Goal: Task Accomplishment & Management: Complete application form

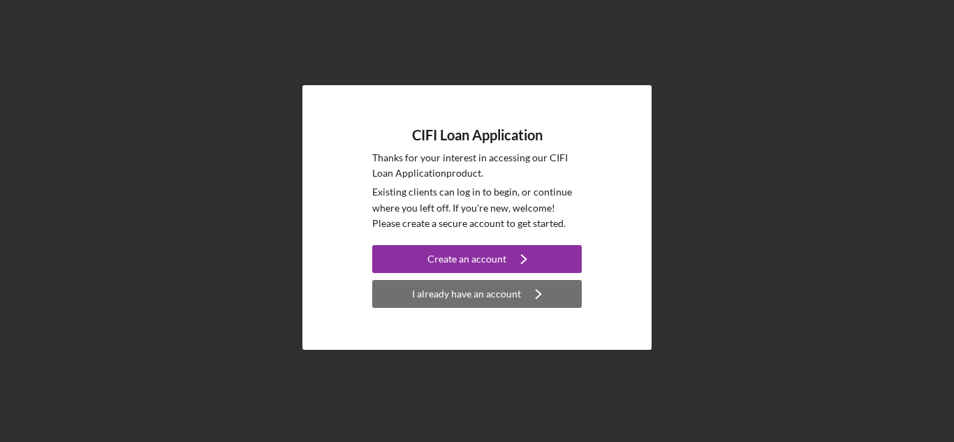
click at [466, 293] on div "I already have an account" at bounding box center [466, 294] width 109 height 28
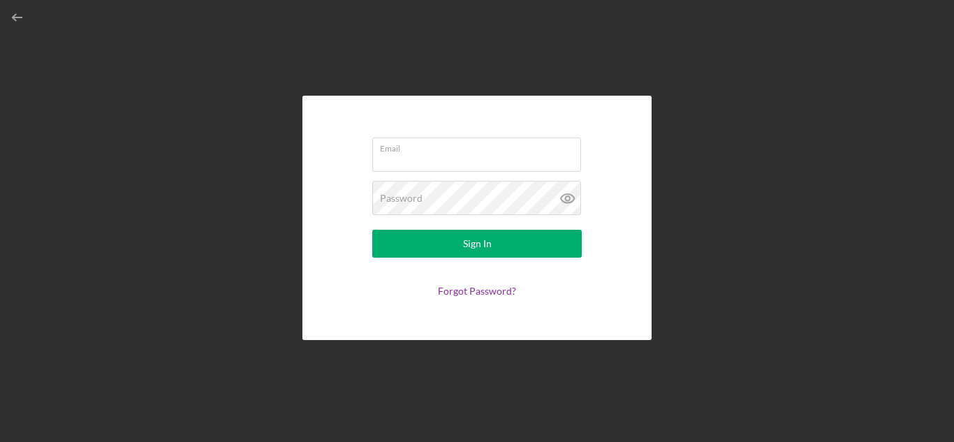
type input "[EMAIL_ADDRESS][DOMAIN_NAME]"
click at [566, 200] on icon at bounding box center [567, 198] width 4 height 4
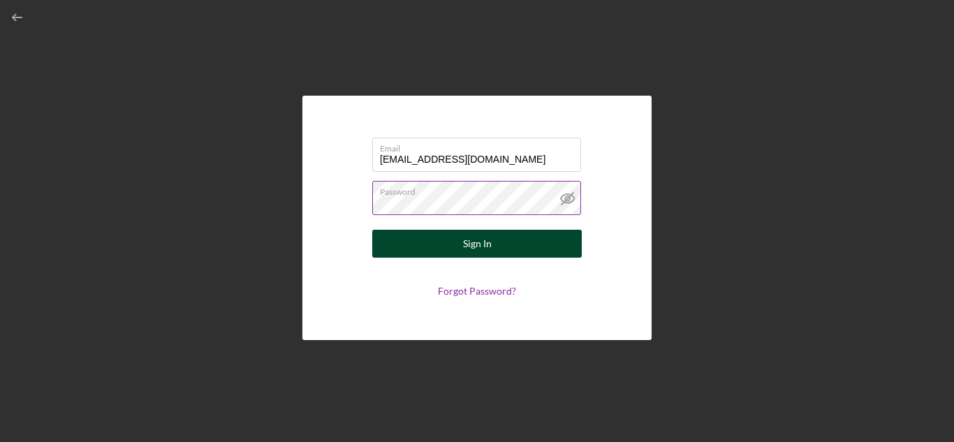
click at [482, 244] on div "Sign In" at bounding box center [477, 244] width 29 height 28
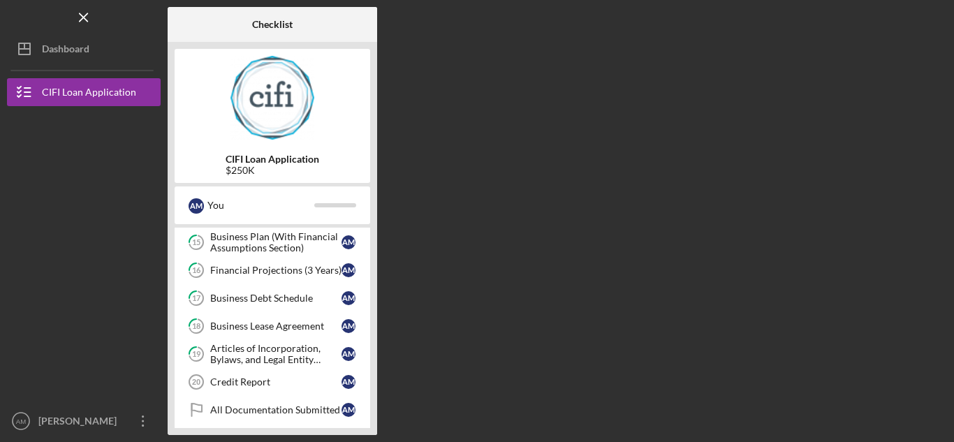
scroll to position [429, 0]
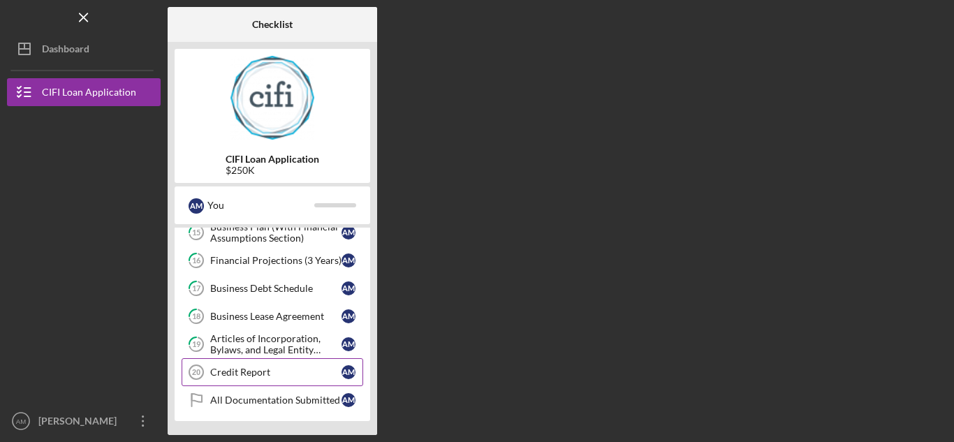
drag, startPoint x: 248, startPoint y: 377, endPoint x: 260, endPoint y: 370, distance: 13.8
click at [248, 377] on div "Credit Report" at bounding box center [275, 372] width 131 height 11
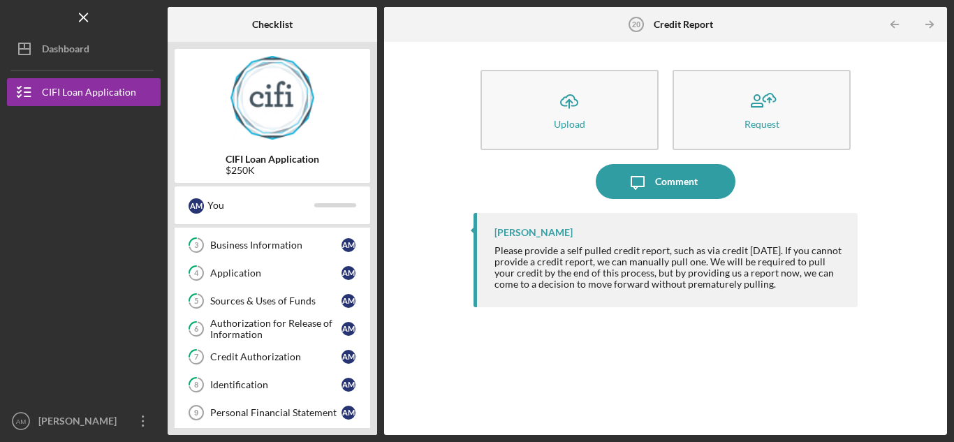
scroll to position [10, 0]
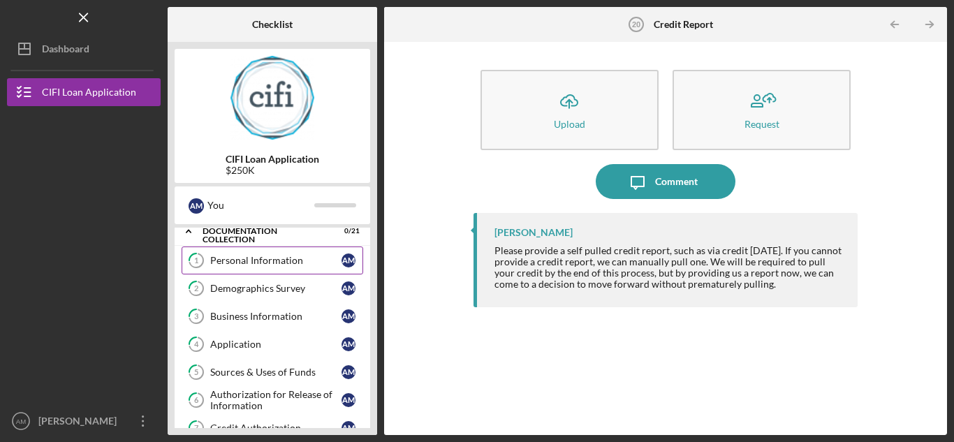
click at [259, 263] on div "Personal Information" at bounding box center [275, 260] width 131 height 11
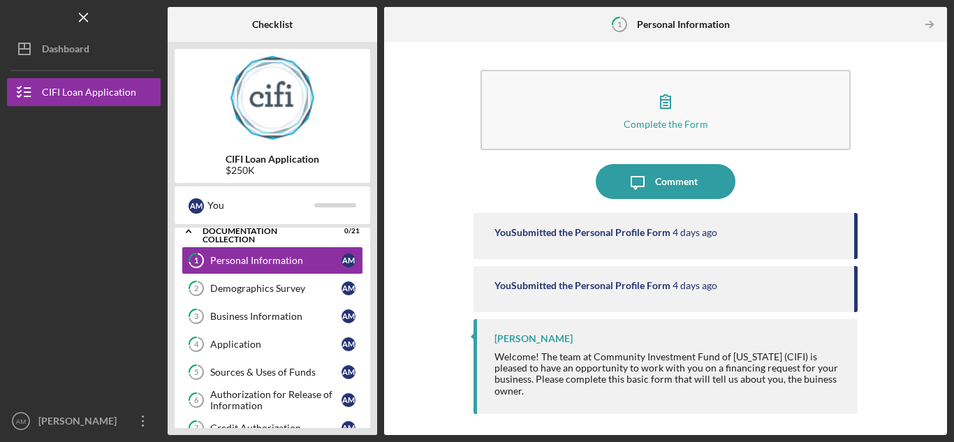
click at [578, 236] on div "You Submitted the Personal Profile Form" at bounding box center [583, 232] width 176 height 11
click at [627, 229] on div "You Submitted the Personal Profile Form" at bounding box center [583, 232] width 176 height 11
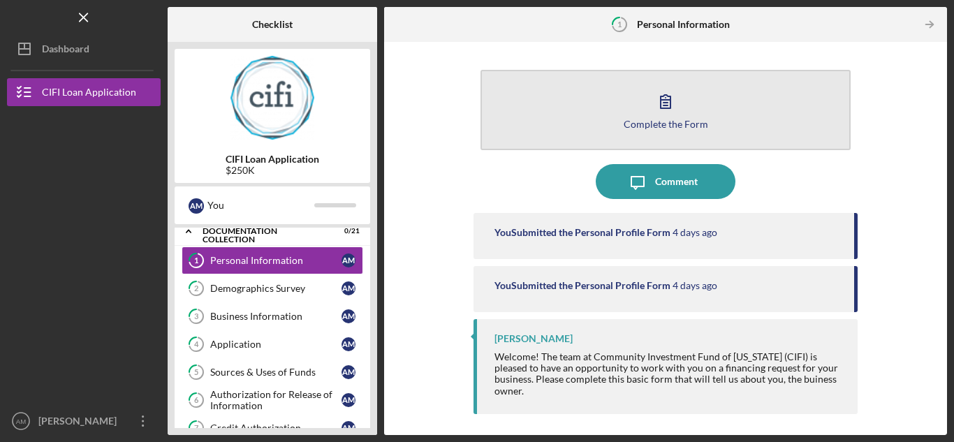
click at [604, 125] on button "Complete the Form Form" at bounding box center [666, 110] width 370 height 80
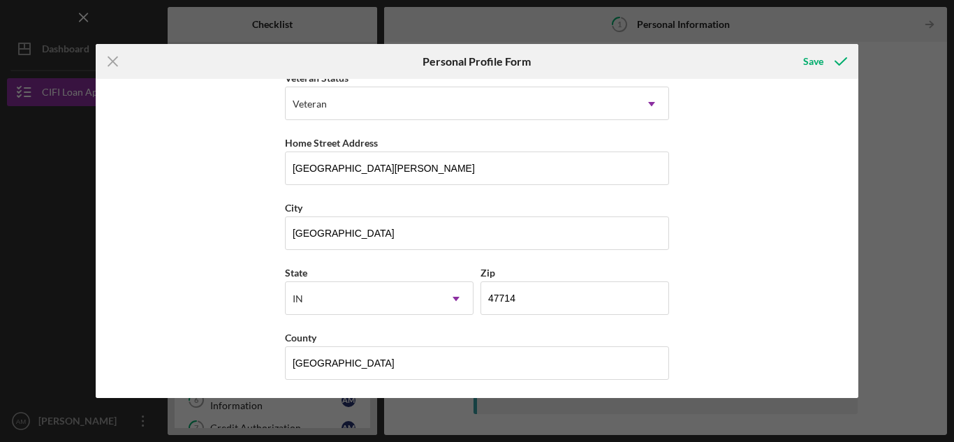
scroll to position [215, 0]
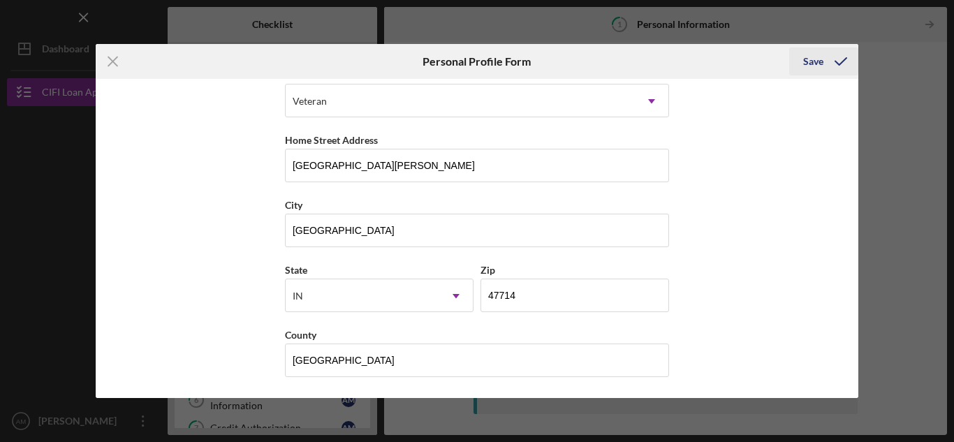
click at [813, 63] on div "Save" at bounding box center [813, 62] width 20 height 28
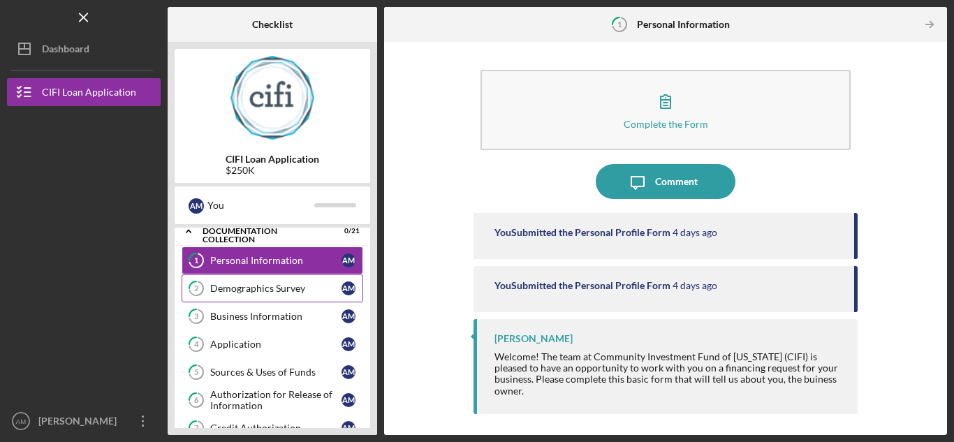
click at [263, 286] on div "Demographics Survey" at bounding box center [275, 288] width 131 height 11
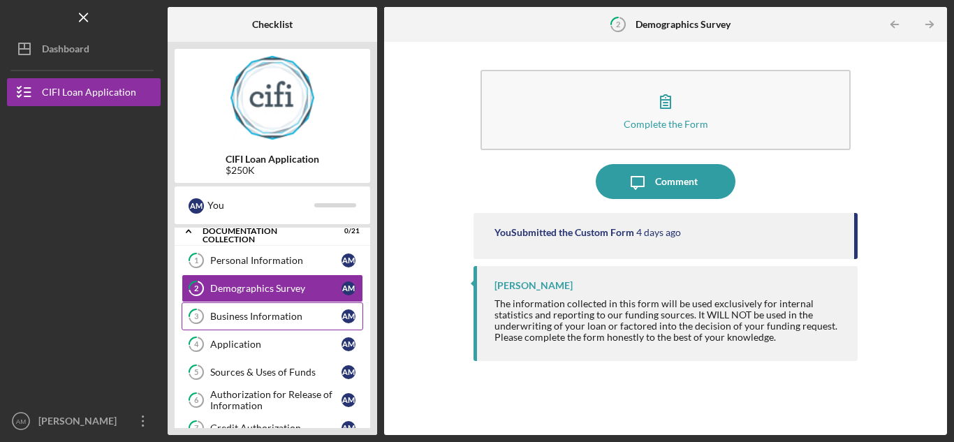
click at [256, 313] on div "Business Information" at bounding box center [275, 316] width 131 height 11
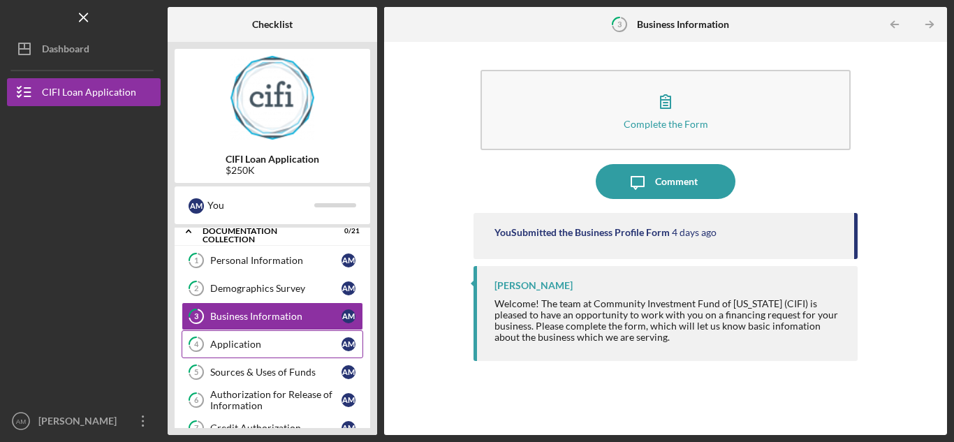
click at [256, 345] on div "Application" at bounding box center [275, 344] width 131 height 11
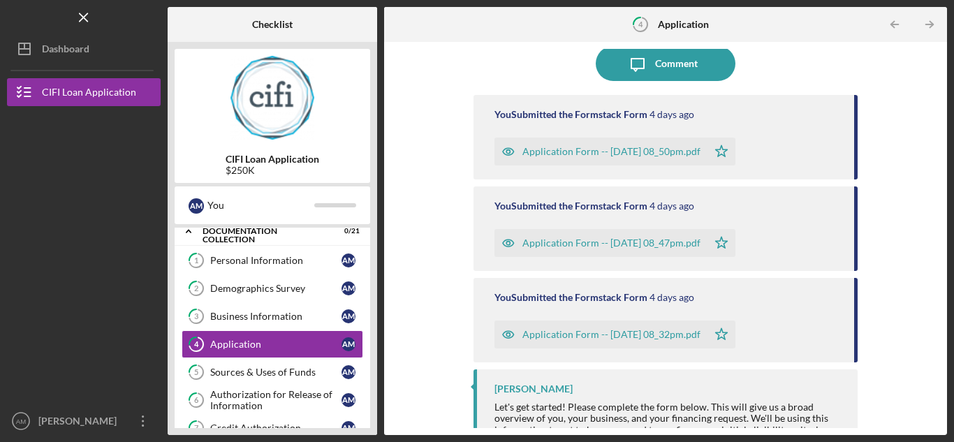
scroll to position [143, 0]
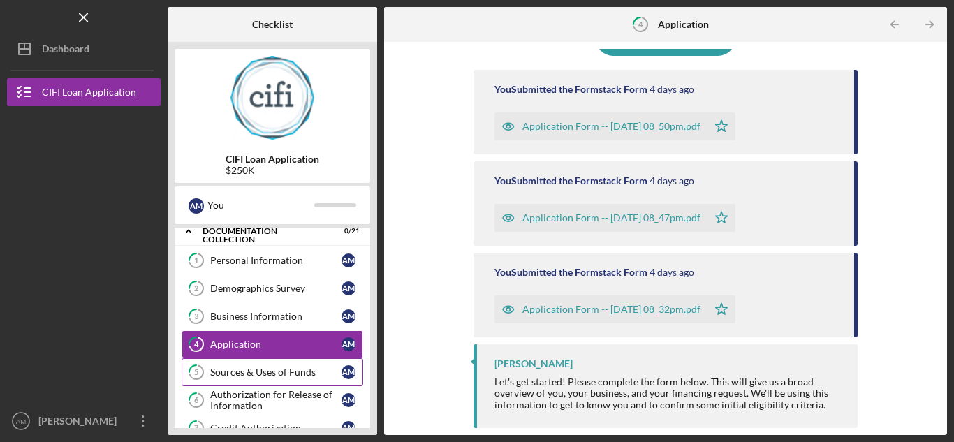
click at [259, 370] on div "Sources & Uses of Funds" at bounding box center [275, 372] width 131 height 11
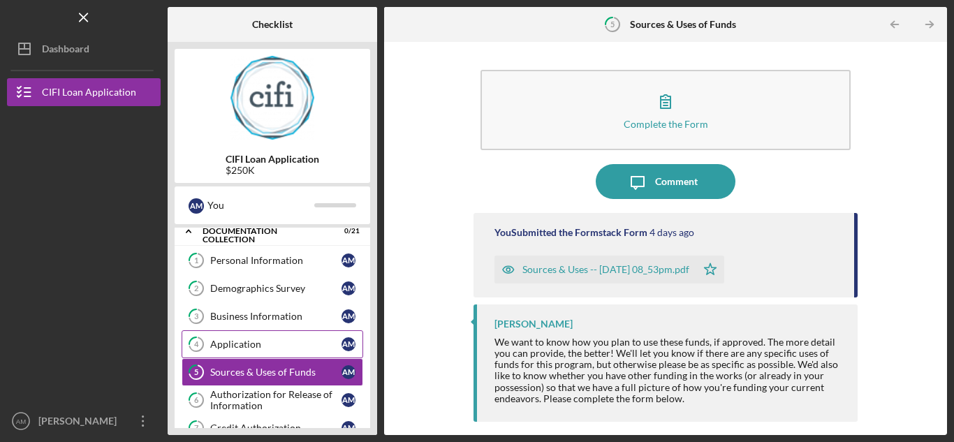
drag, startPoint x: 239, startPoint y: 387, endPoint x: 354, endPoint y: 340, distance: 124.0
click at [239, 387] on link "6 Authorization for Release of Information A M" at bounding box center [273, 400] width 182 height 28
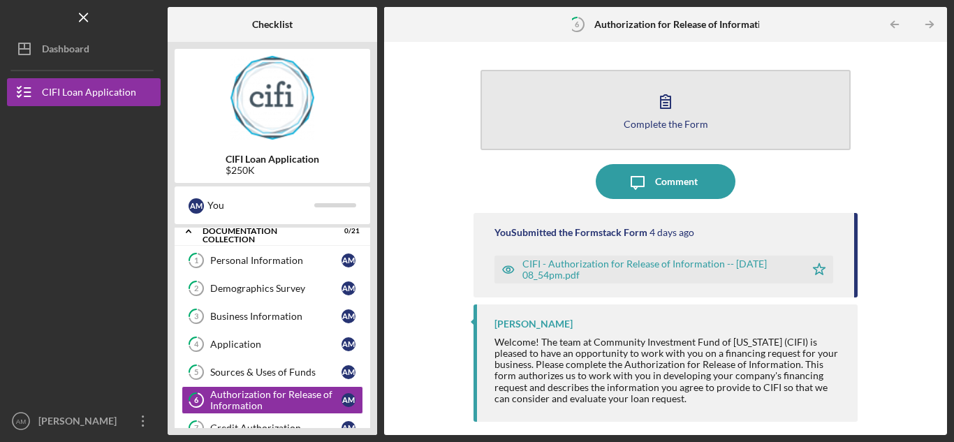
click at [589, 108] on button "Complete the Form Form" at bounding box center [666, 110] width 370 height 80
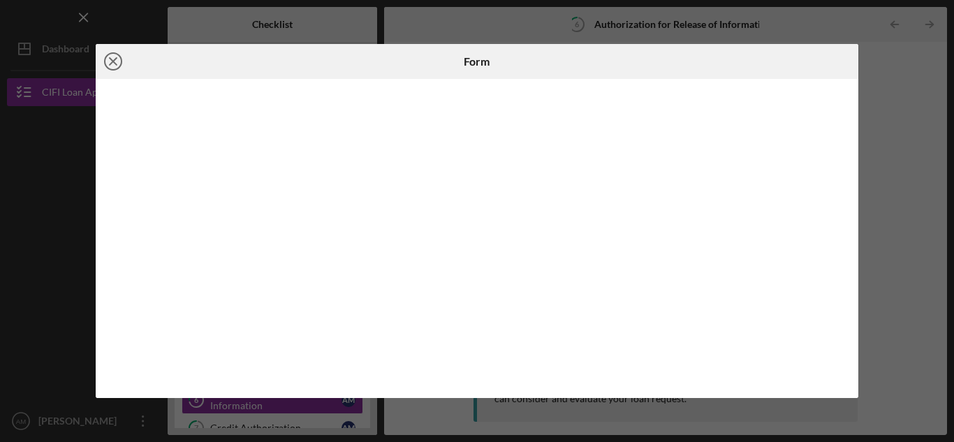
click at [116, 60] on icon "Icon/Close" at bounding box center [113, 61] width 35 height 35
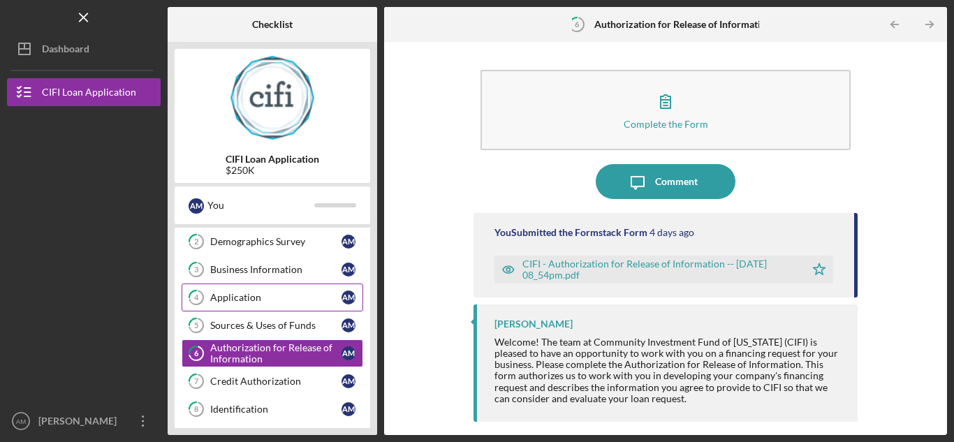
scroll to position [150, 0]
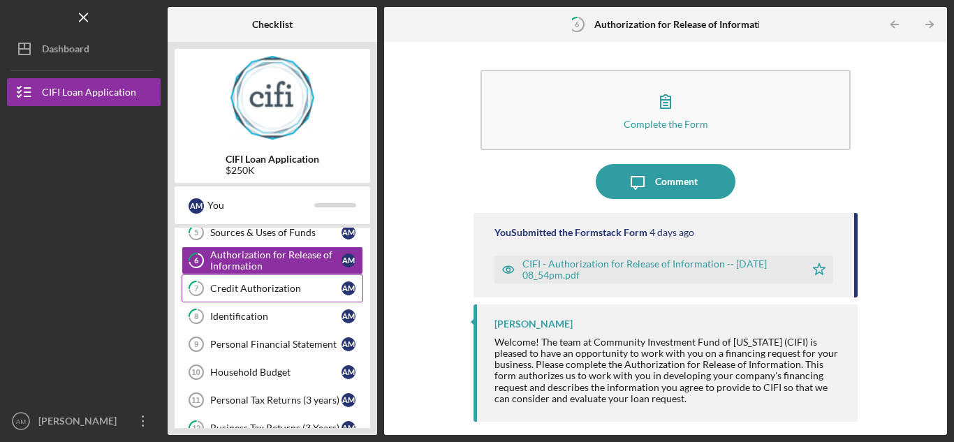
drag, startPoint x: 249, startPoint y: 292, endPoint x: 256, endPoint y: 293, distance: 7.8
click at [249, 292] on div "Credit Authorization" at bounding box center [275, 288] width 131 height 11
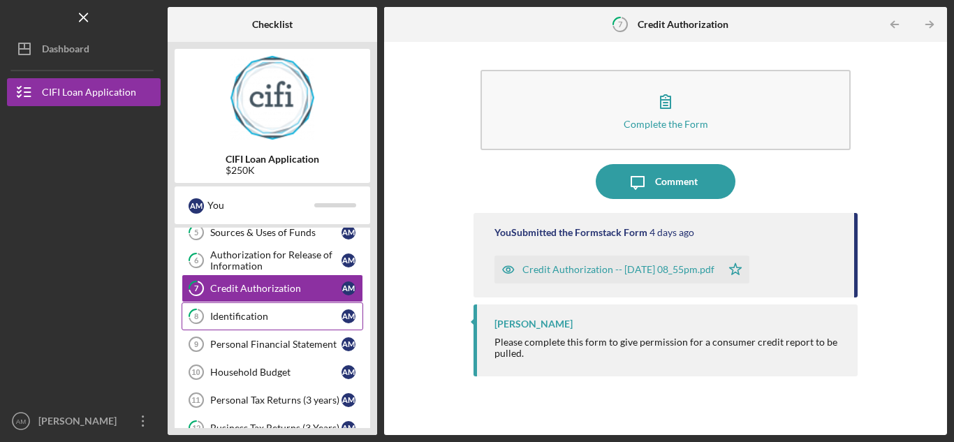
click at [253, 309] on link "8 Identification A M" at bounding box center [273, 317] width 182 height 28
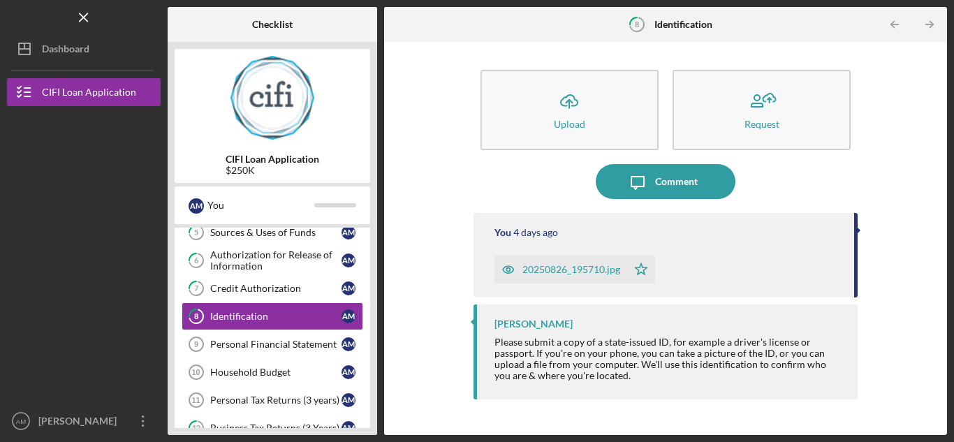
click at [507, 268] on icon "button" at bounding box center [508, 269] width 3 height 3
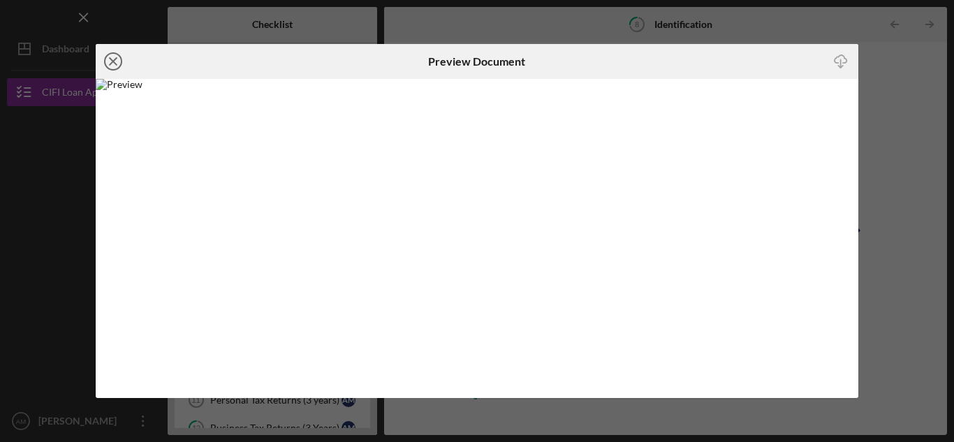
click at [115, 56] on icon "Icon/Close" at bounding box center [113, 61] width 35 height 35
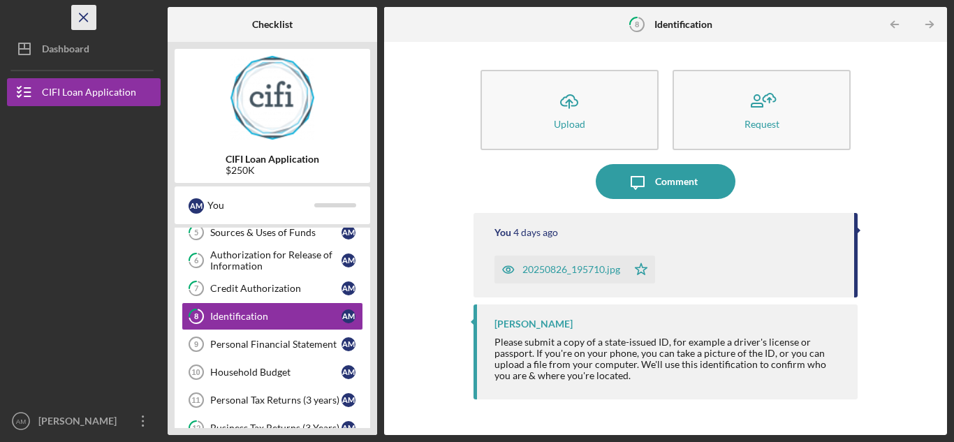
click at [84, 10] on icon "Icon/Menu Close" at bounding box center [83, 17] width 31 height 31
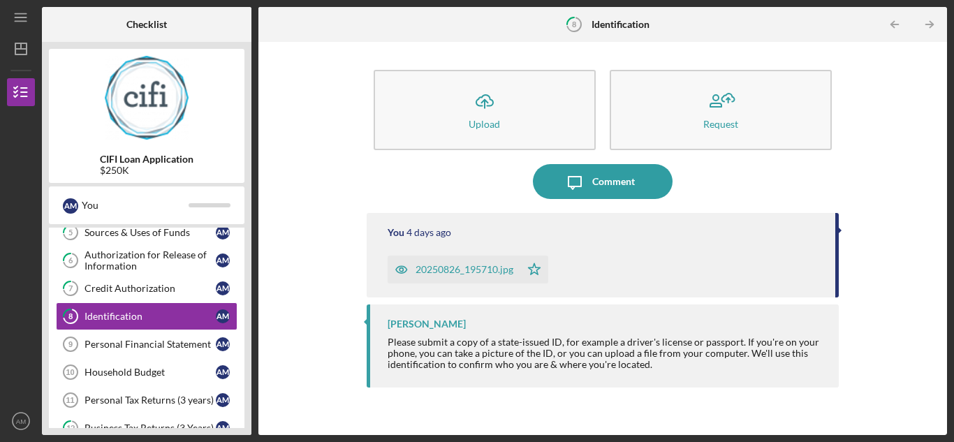
click at [479, 270] on div "20250826_195710.jpg" at bounding box center [465, 269] width 98 height 11
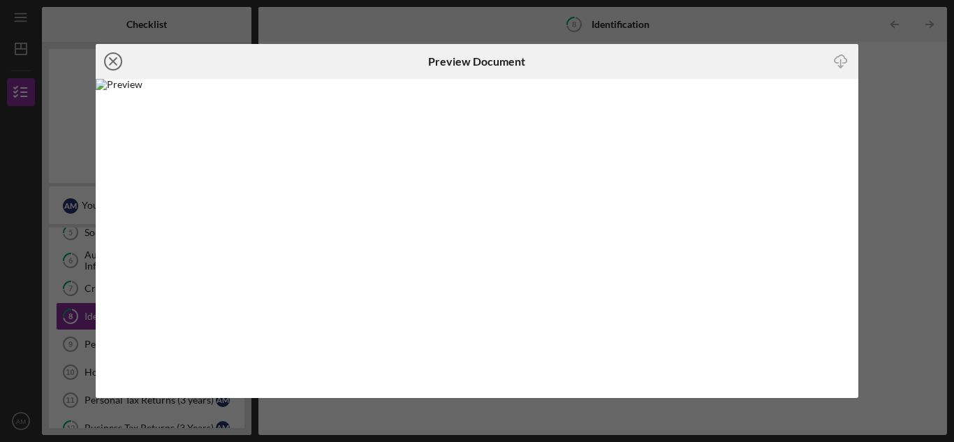
click at [114, 64] on line at bounding box center [113, 61] width 7 height 7
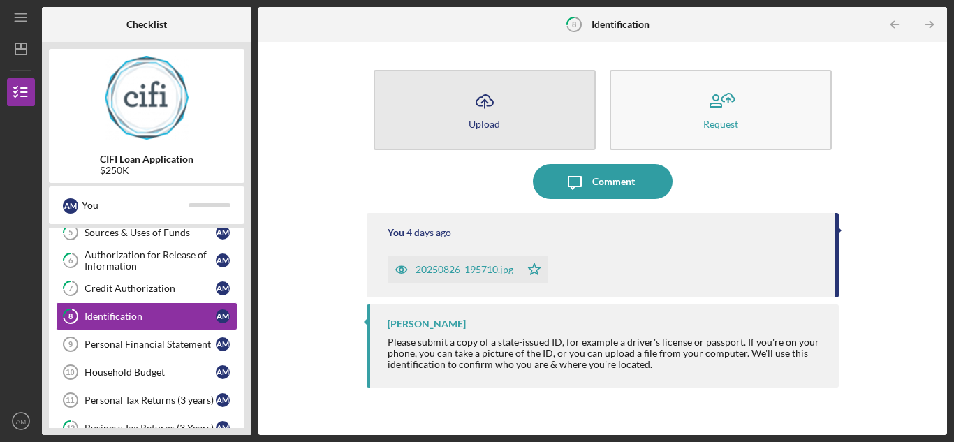
drag, startPoint x: 479, startPoint y: 266, endPoint x: 462, endPoint y: 108, distance: 158.1
click at [462, 108] on button "Icon/Upload Upload" at bounding box center [485, 110] width 222 height 80
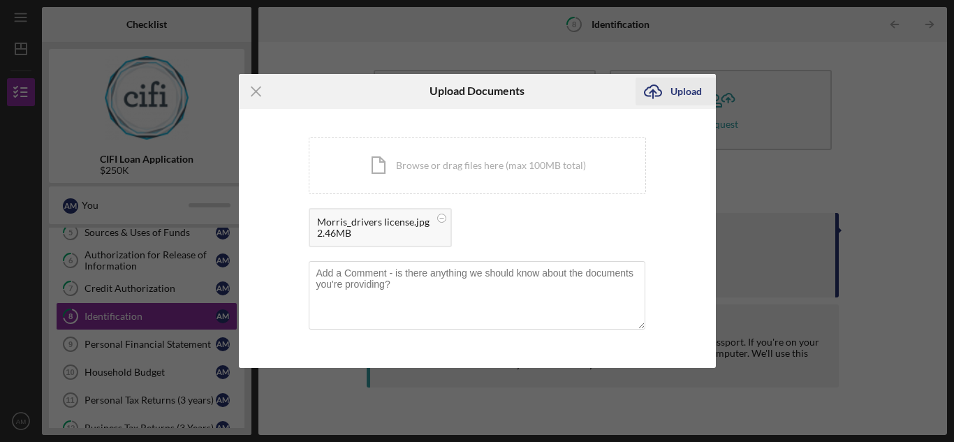
click at [664, 92] on icon "Icon/Upload" at bounding box center [653, 91] width 35 height 35
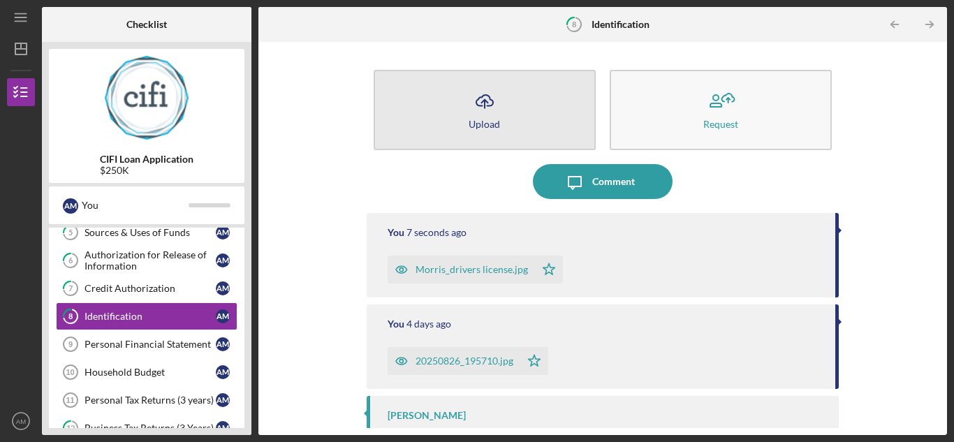
click at [466, 131] on button "Icon/Upload Upload" at bounding box center [485, 110] width 222 height 80
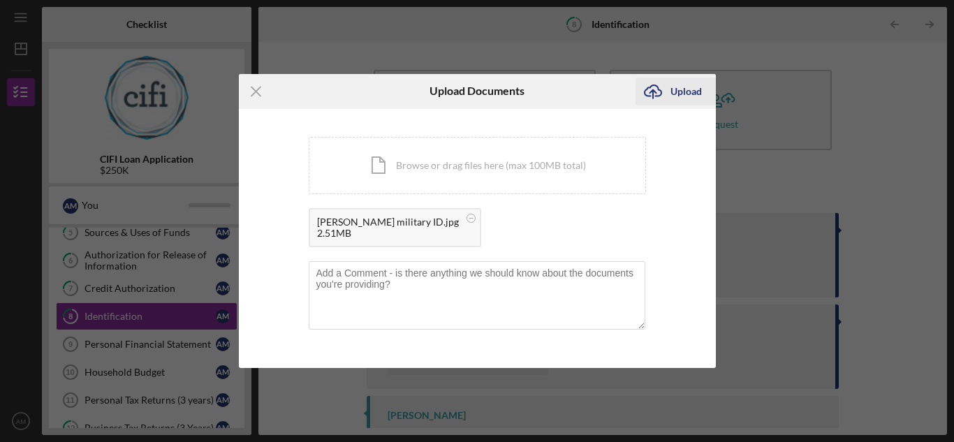
click at [658, 92] on icon "Icon/Upload" at bounding box center [653, 91] width 35 height 35
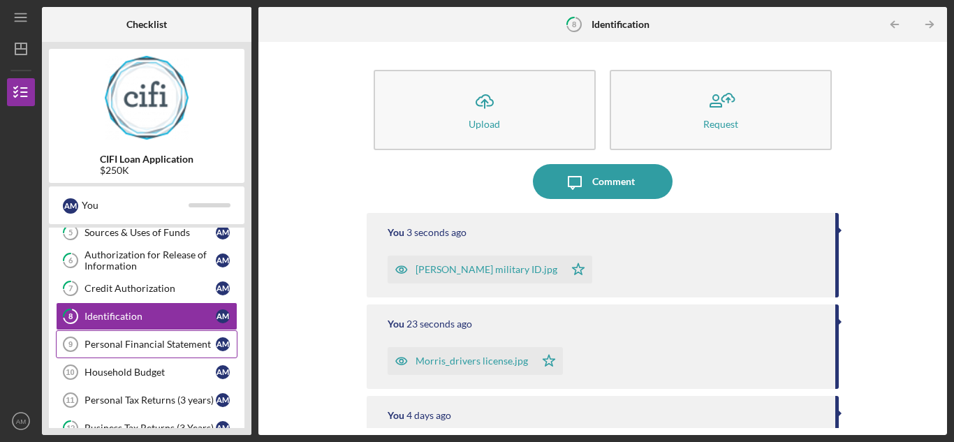
click at [153, 345] on div "Personal Financial Statement" at bounding box center [150, 344] width 131 height 11
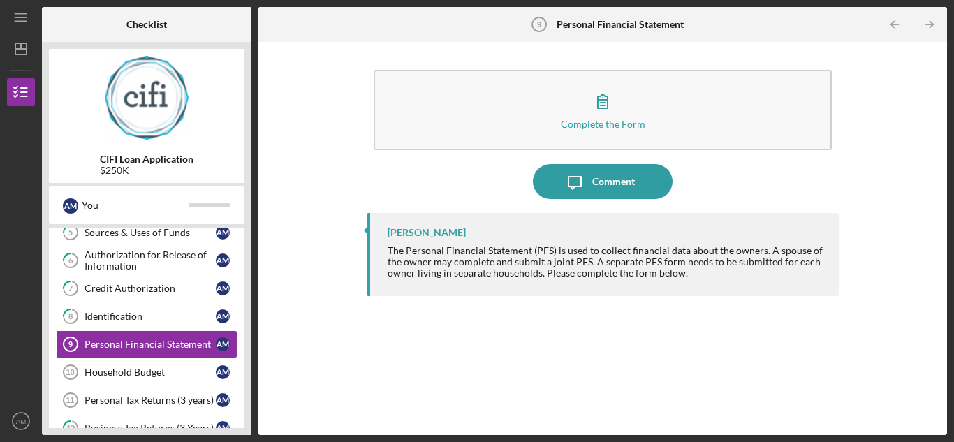
drag, startPoint x: 163, startPoint y: 401, endPoint x: 324, endPoint y: 375, distance: 163.5
click at [163, 401] on div "Personal Tax Returns (3 years)" at bounding box center [150, 400] width 131 height 11
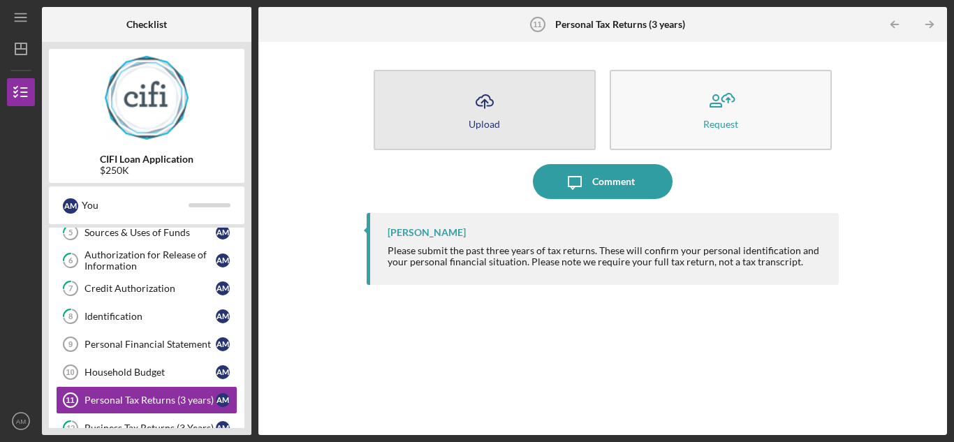
click at [481, 87] on icon "Icon/Upload" at bounding box center [484, 101] width 35 height 35
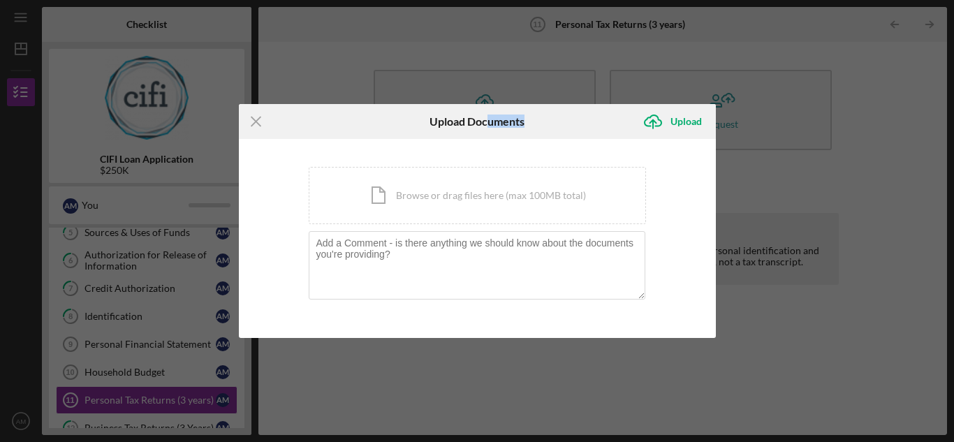
drag, startPoint x: 489, startPoint y: 121, endPoint x: 534, endPoint y: 119, distance: 44.8
click at [534, 119] on div "Upload Documents" at bounding box center [477, 121] width 159 height 35
click at [549, 115] on div "Upload Documents" at bounding box center [477, 121] width 159 height 35
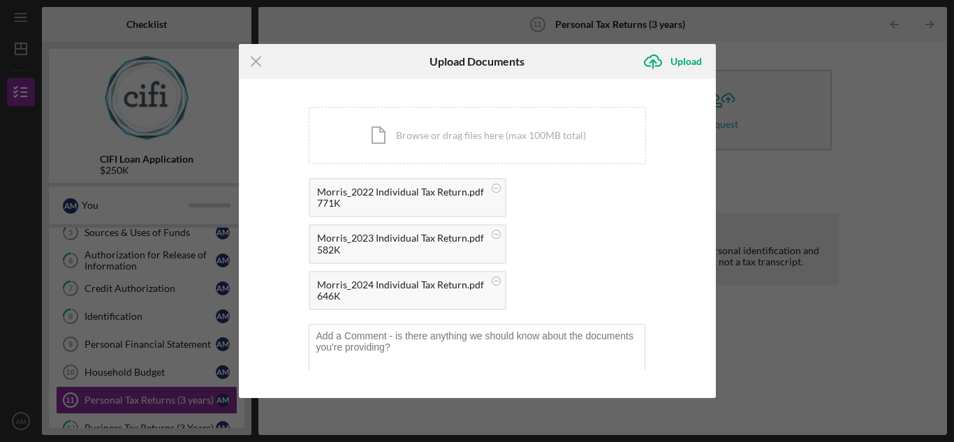
scroll to position [24, 0]
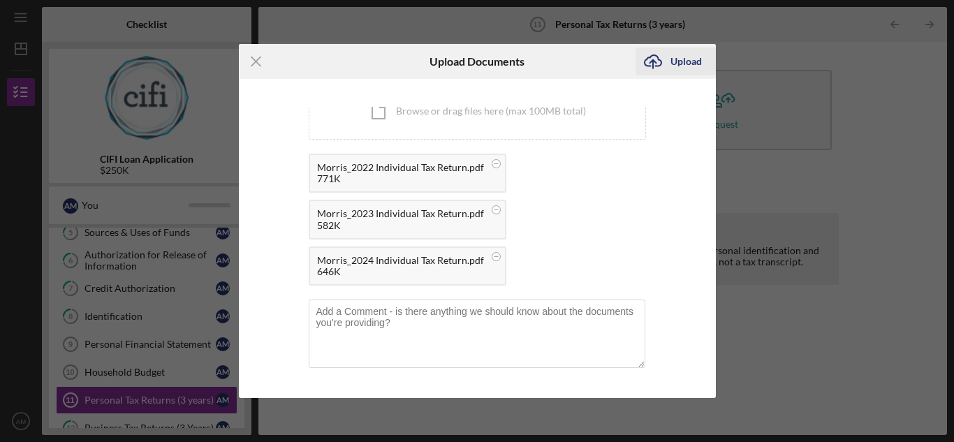
click at [683, 54] on div "Upload" at bounding box center [686, 62] width 31 height 28
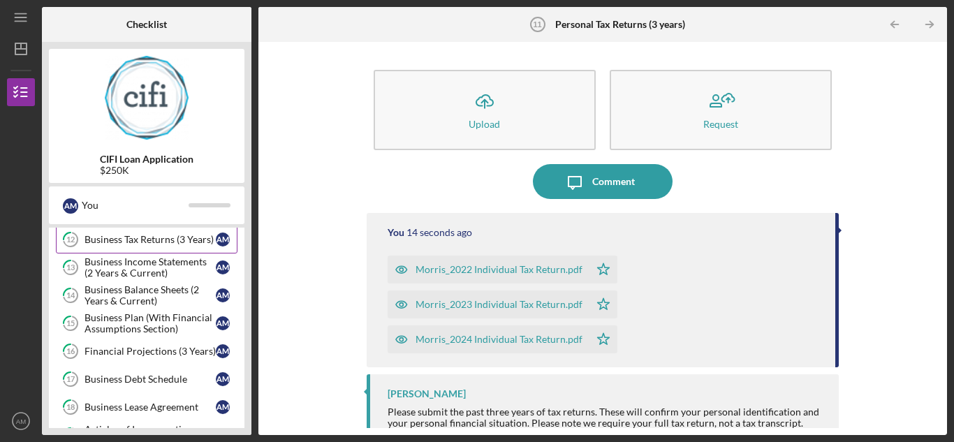
scroll to position [359, 0]
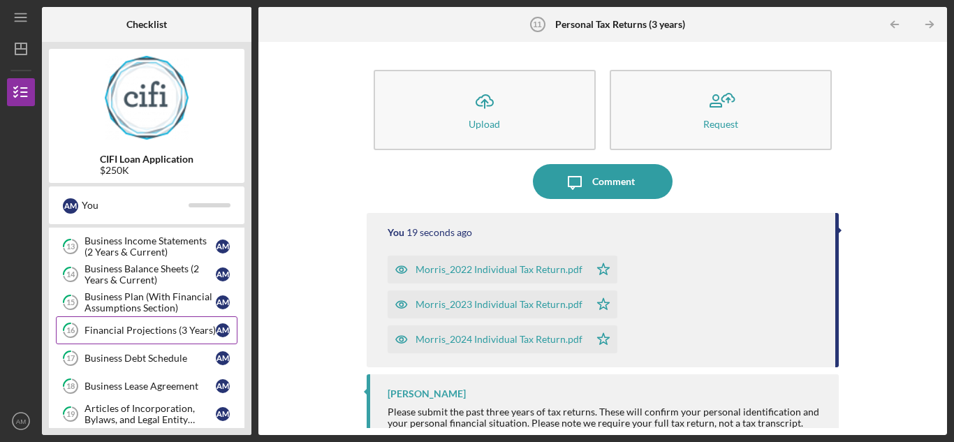
click at [138, 333] on div "Financial Projections (3 Years)" at bounding box center [150, 330] width 131 height 11
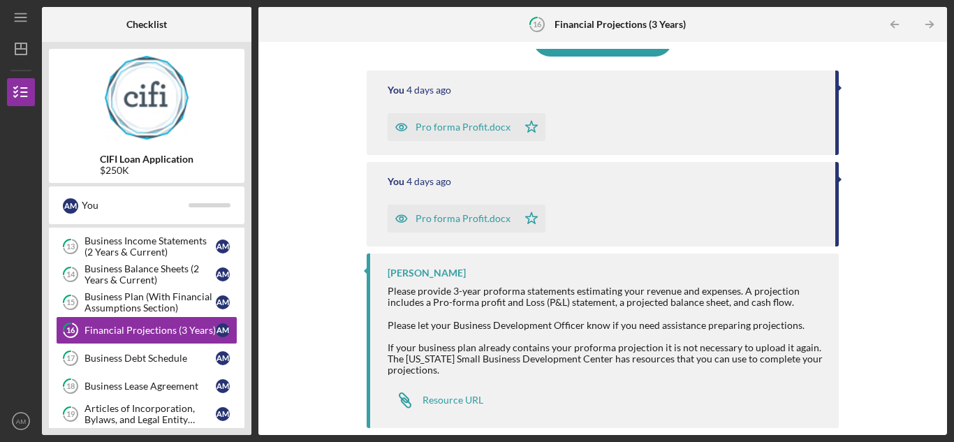
scroll to position [3, 0]
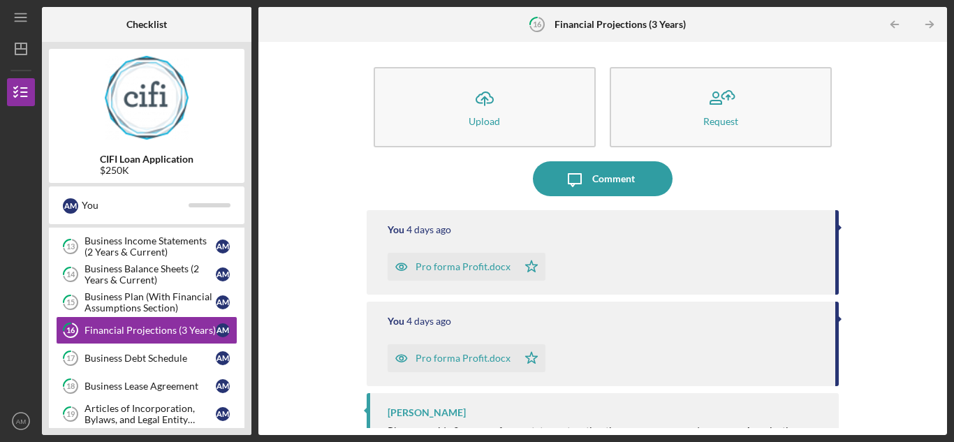
drag, startPoint x: 152, startPoint y: 365, endPoint x: 238, endPoint y: 335, distance: 91.0
click at [152, 365] on link "17 Business Debt Schedule A M" at bounding box center [147, 358] width 182 height 28
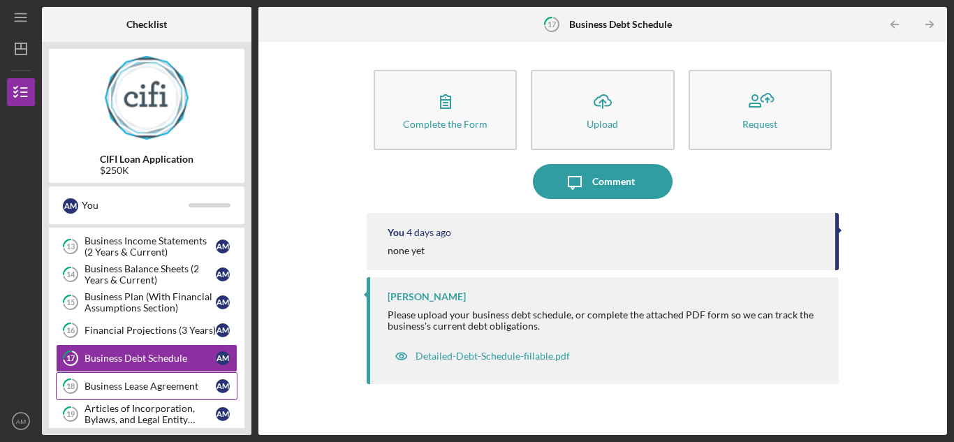
click at [136, 383] on div "Business Lease Agreement" at bounding box center [150, 386] width 131 height 11
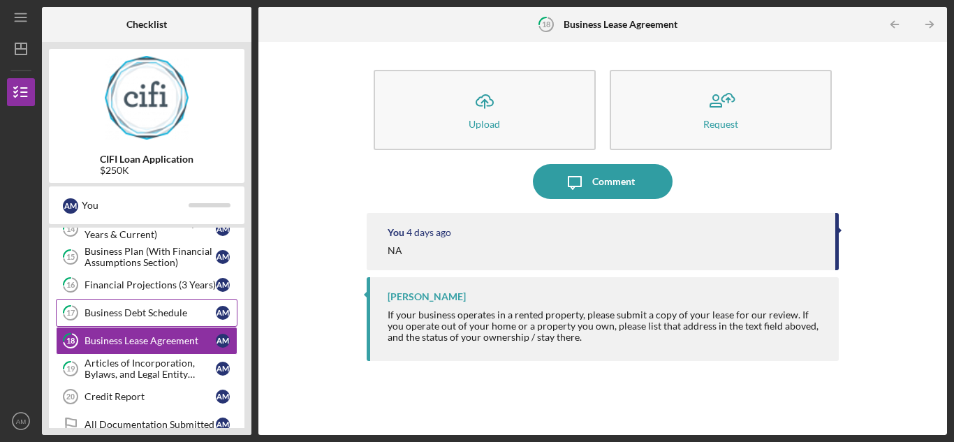
scroll to position [429, 0]
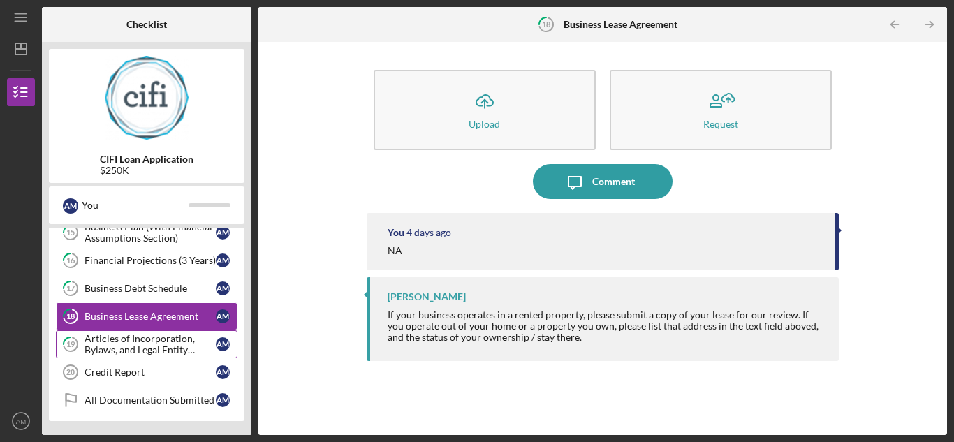
click at [142, 344] on div "Articles of Incorporation, Bylaws, and Legal Entity Documents" at bounding box center [150, 344] width 131 height 22
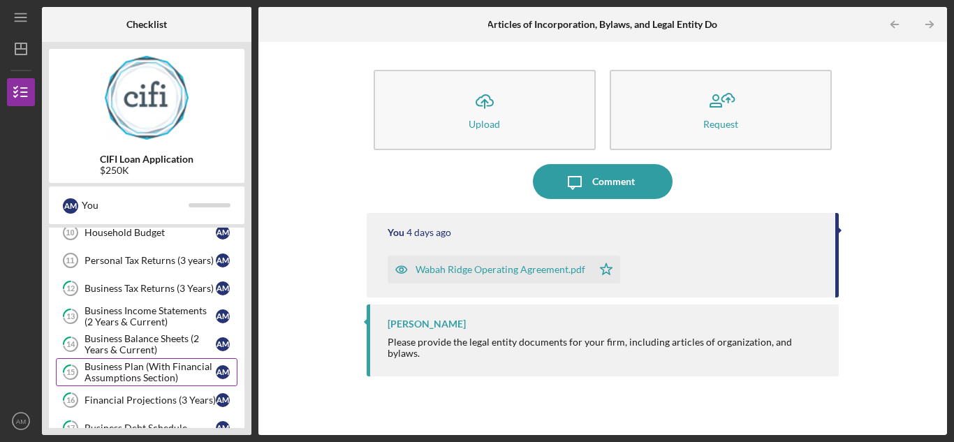
scroll to position [219, 0]
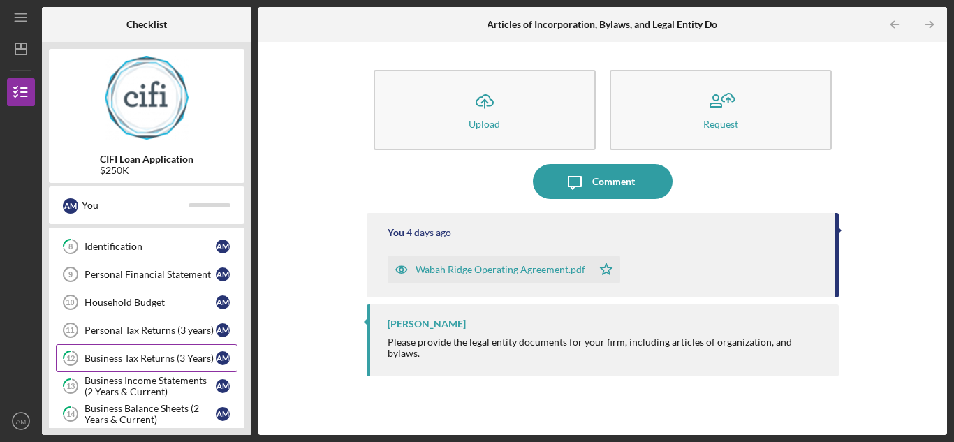
click at [173, 364] on div "Business Tax Returns (3 Years)" at bounding box center [150, 358] width 131 height 11
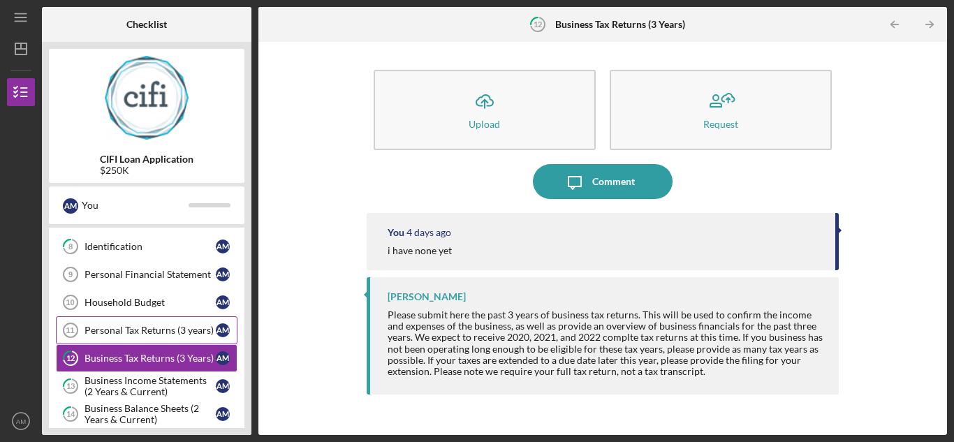
click at [146, 338] on link "Personal Tax Returns (3 years) 11 Personal Tax Returns (3 years) A M" at bounding box center [147, 331] width 182 height 28
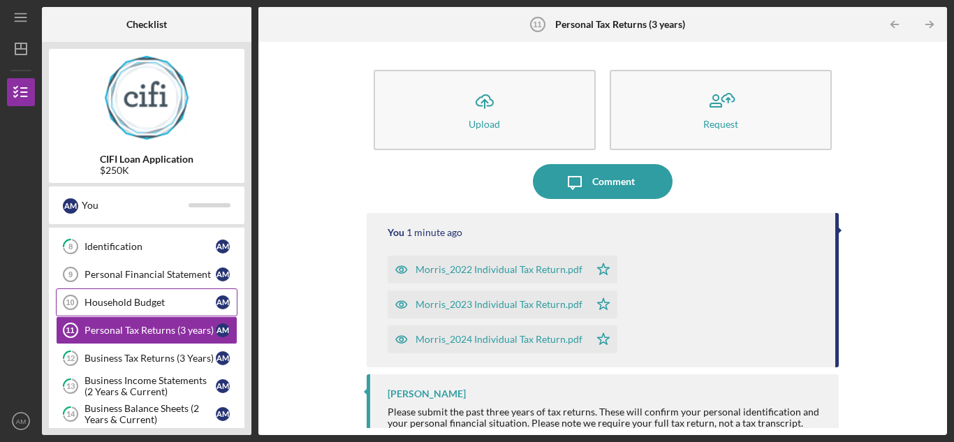
click at [147, 302] on div "Household Budget" at bounding box center [150, 302] width 131 height 11
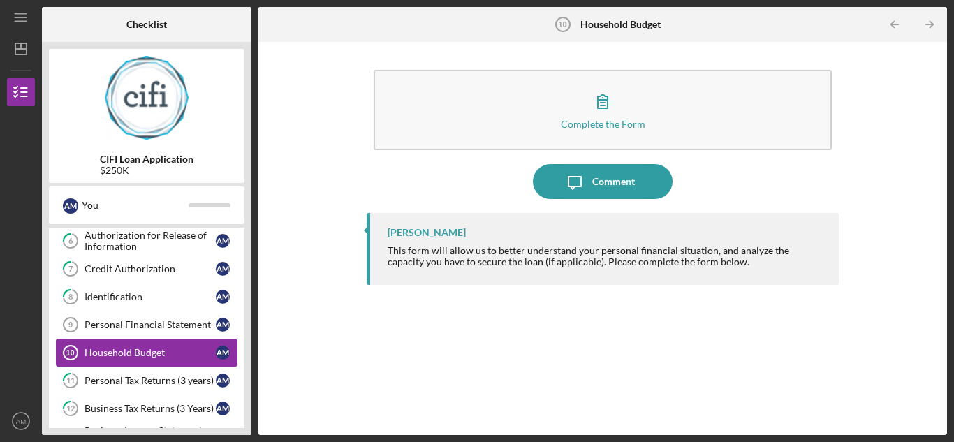
scroll to position [150, 0]
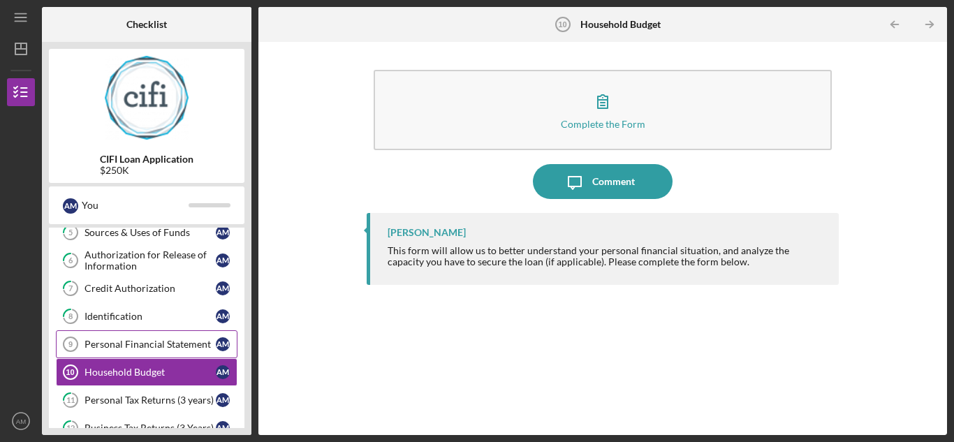
click at [109, 344] on div "Personal Financial Statement" at bounding box center [150, 344] width 131 height 11
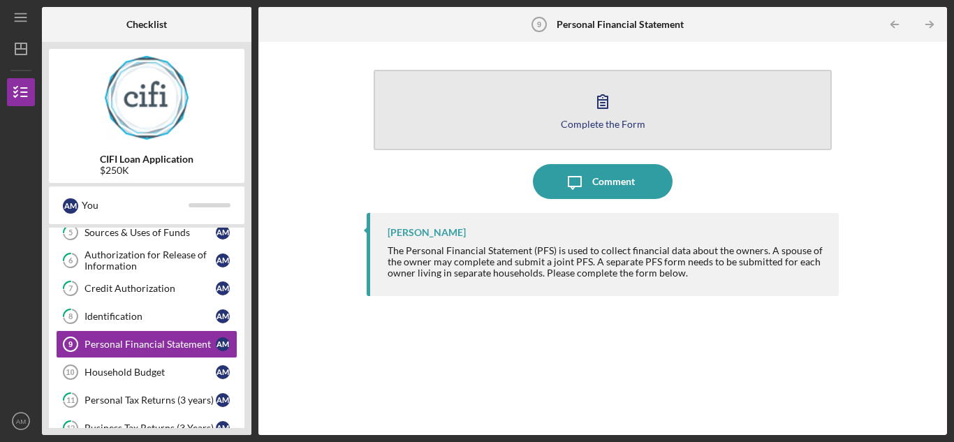
click at [569, 136] on button "Complete the Form Form" at bounding box center [603, 110] width 458 height 80
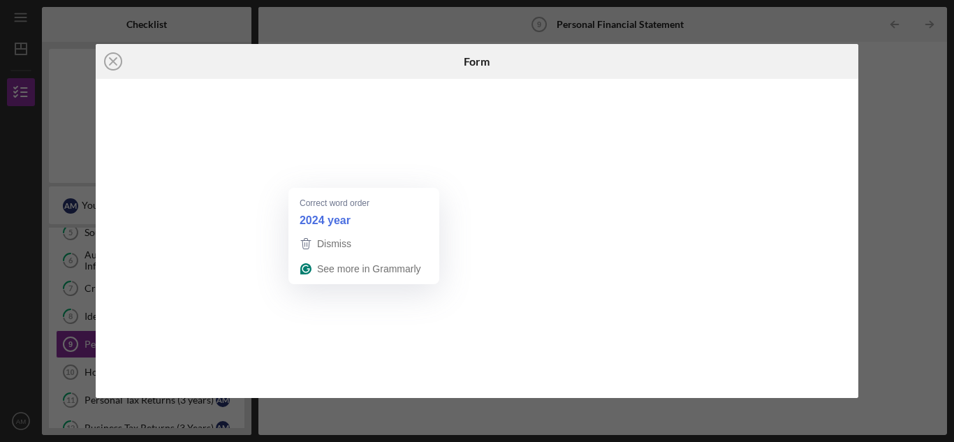
click at [312, 216] on strong "2024 year" at bounding box center [325, 219] width 51 height 15
click at [261, 219] on li "Use the right word earnings" at bounding box center [329, 211] width 145 height 41
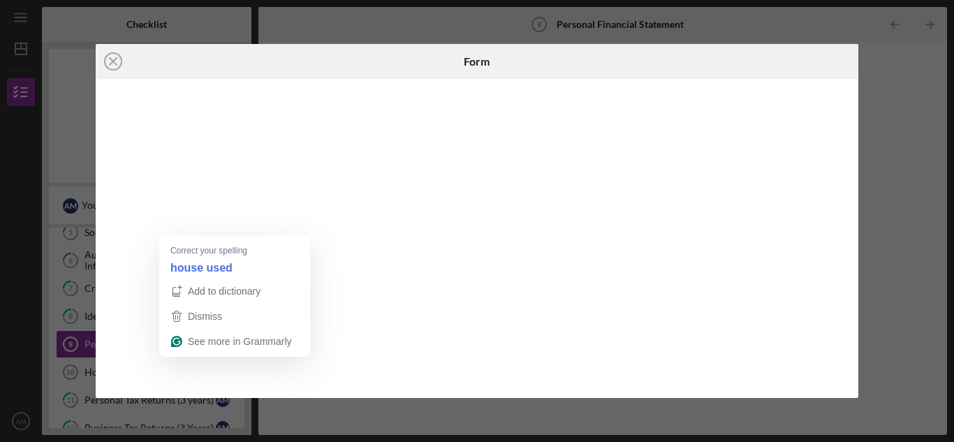
click at [176, 266] on strong "house used" at bounding box center [201, 267] width 62 height 15
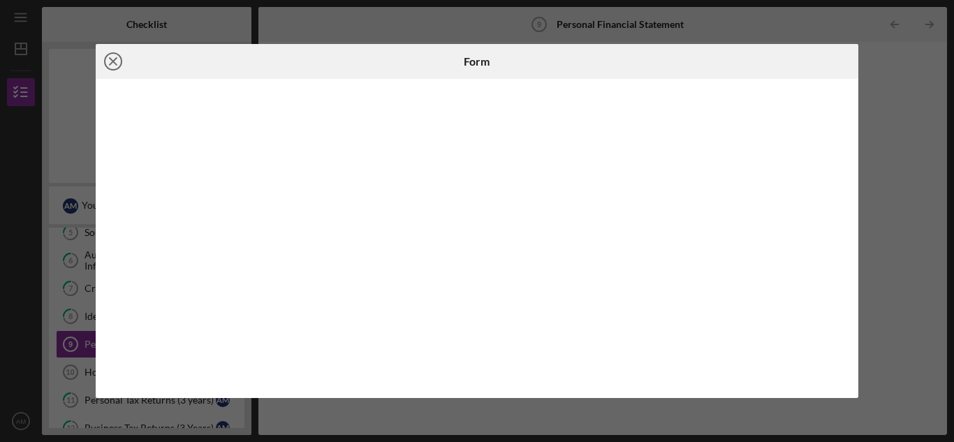
click at [113, 65] on icon "Icon/Close" at bounding box center [113, 61] width 35 height 35
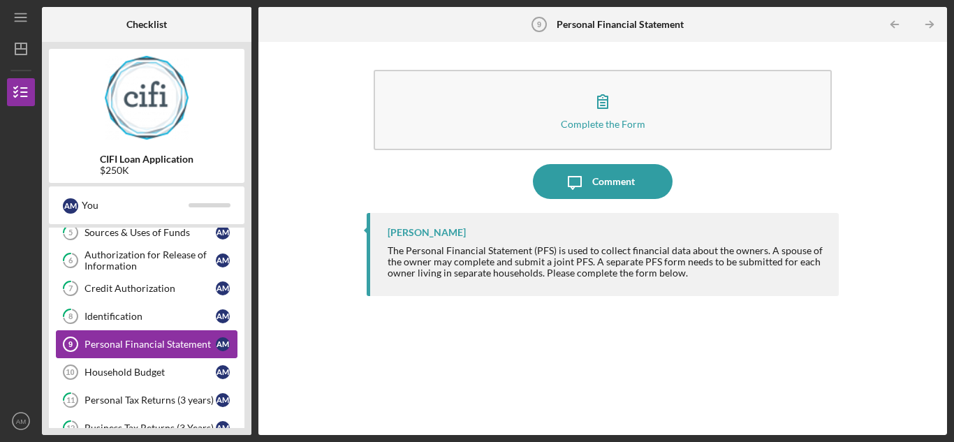
drag, startPoint x: 131, startPoint y: 370, endPoint x: 177, endPoint y: 335, distance: 57.9
click at [131, 370] on div "Household Budget" at bounding box center [150, 372] width 131 height 11
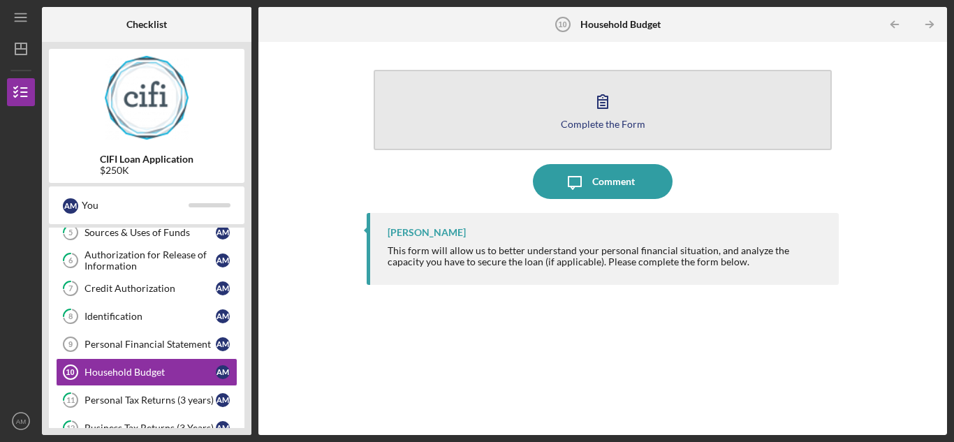
click at [599, 127] on div "Complete the Form" at bounding box center [603, 124] width 85 height 10
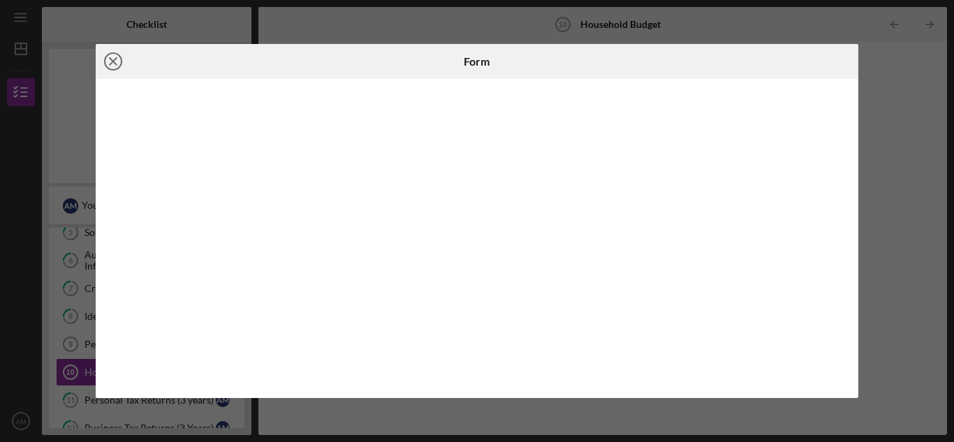
click at [115, 63] on line at bounding box center [113, 61] width 7 height 7
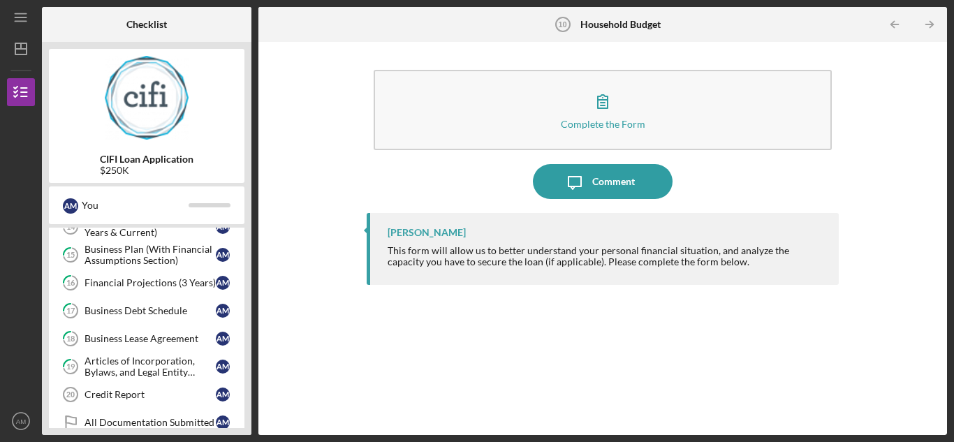
scroll to position [429, 0]
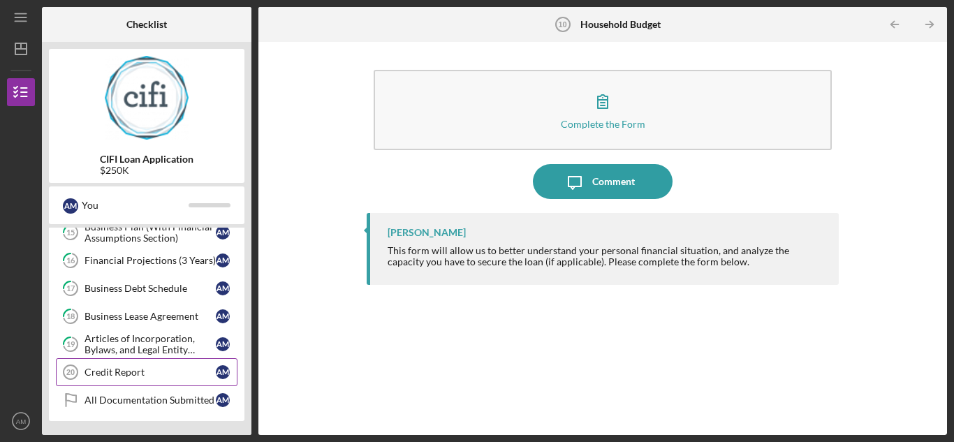
click at [116, 374] on div "Credit Report" at bounding box center [150, 372] width 131 height 11
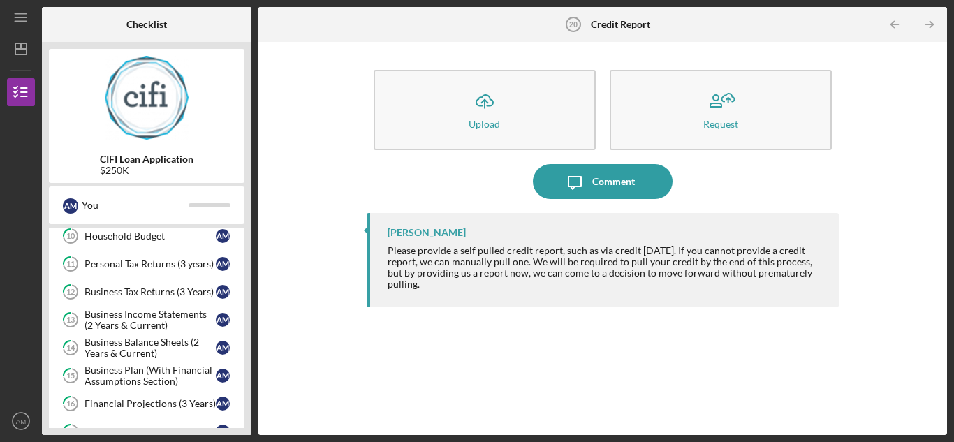
scroll to position [405, 0]
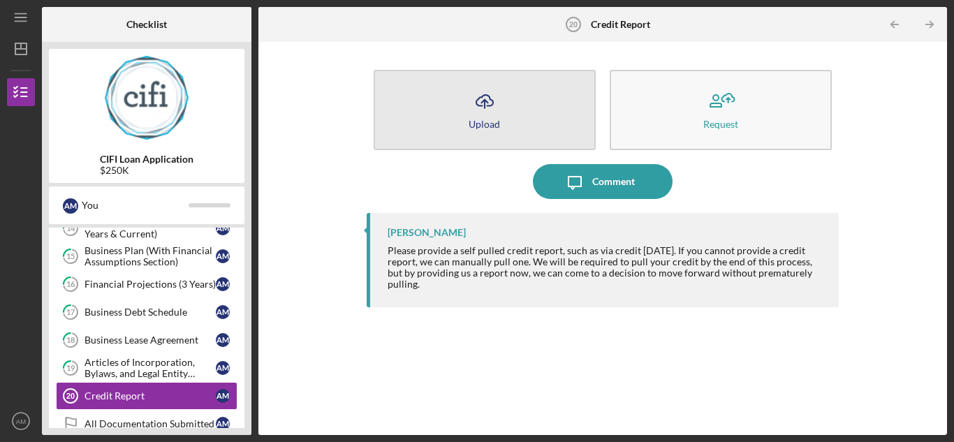
click at [486, 112] on icon "Icon/Upload" at bounding box center [484, 101] width 35 height 35
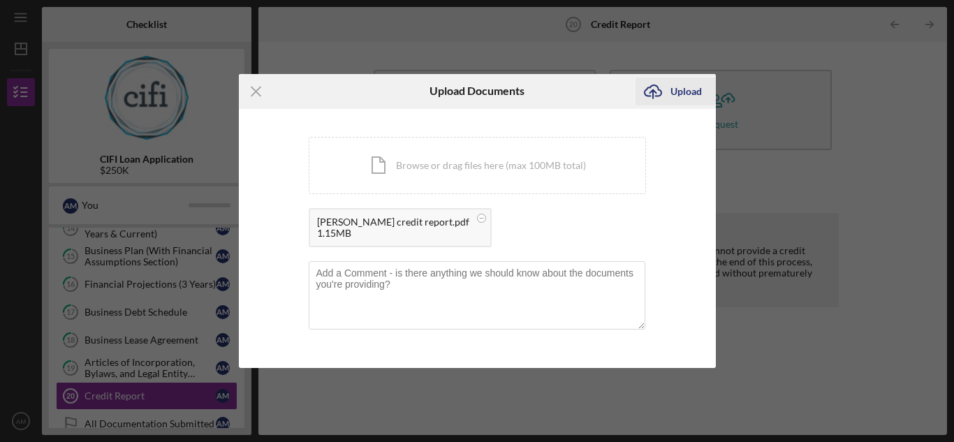
click at [667, 94] on icon "Icon/Upload" at bounding box center [653, 91] width 35 height 35
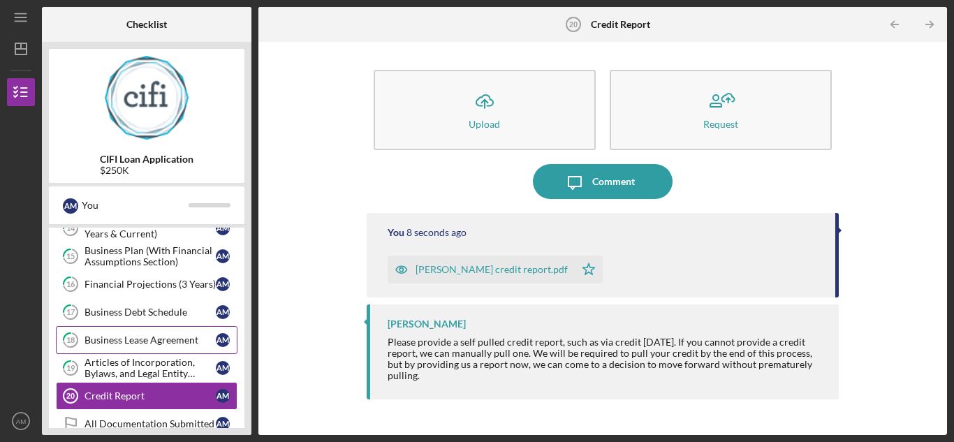
scroll to position [429, 0]
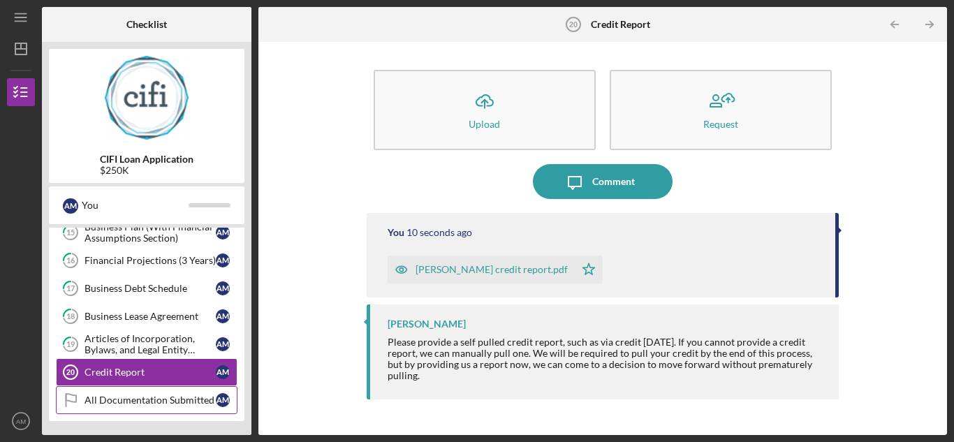
click at [133, 396] on div "All Documentation Submitted" at bounding box center [150, 400] width 131 height 11
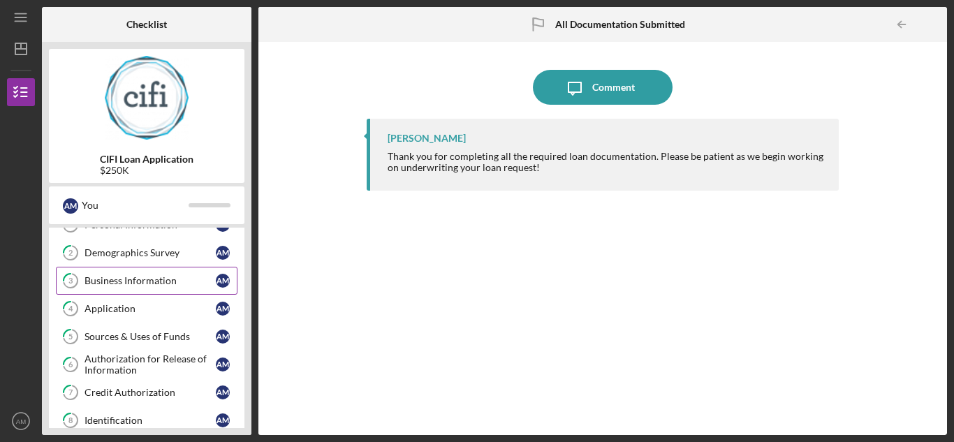
scroll to position [70, 0]
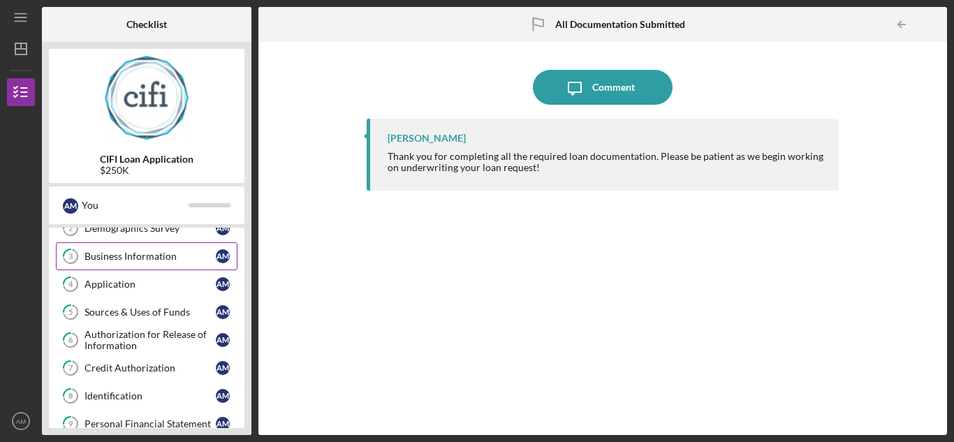
click at [129, 261] on div "Business Information" at bounding box center [150, 256] width 131 height 11
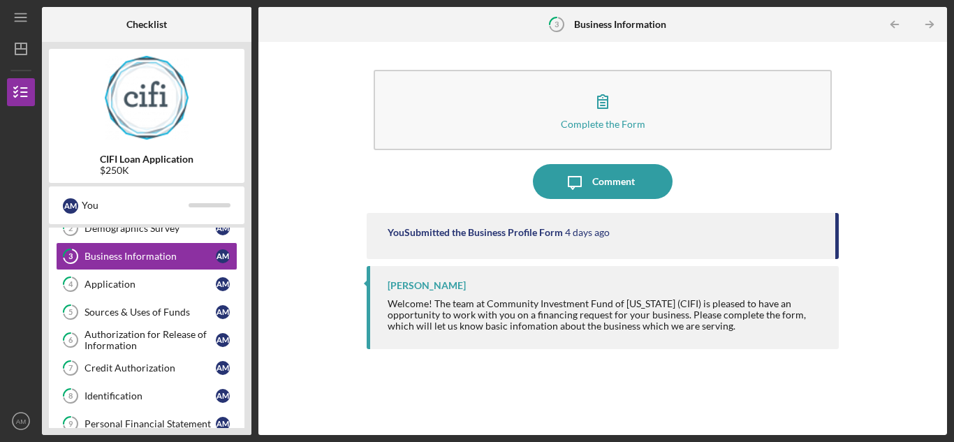
click at [445, 230] on div "You Submitted the Business Profile Form" at bounding box center [475, 232] width 175 height 11
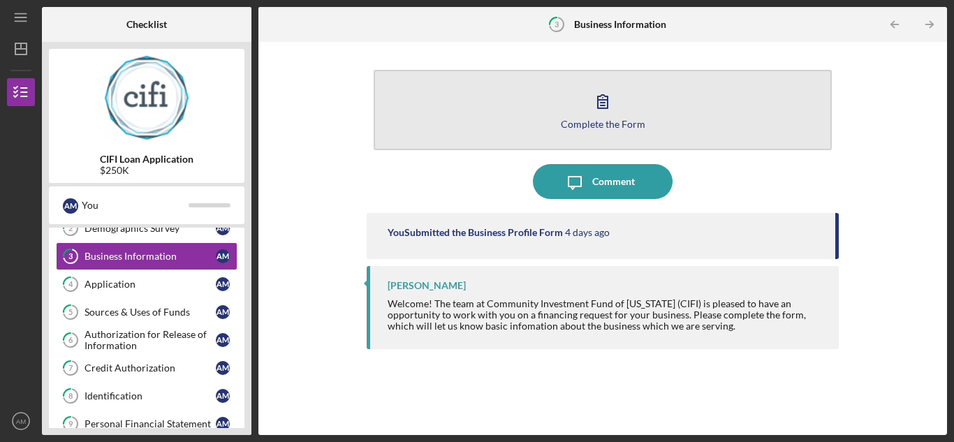
click at [519, 116] on button "Complete the Form Form" at bounding box center [603, 110] width 458 height 80
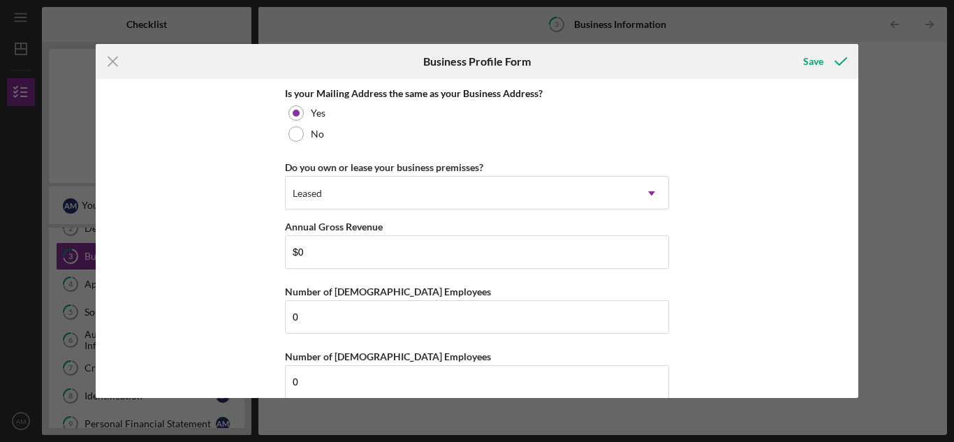
scroll to position [1110, 0]
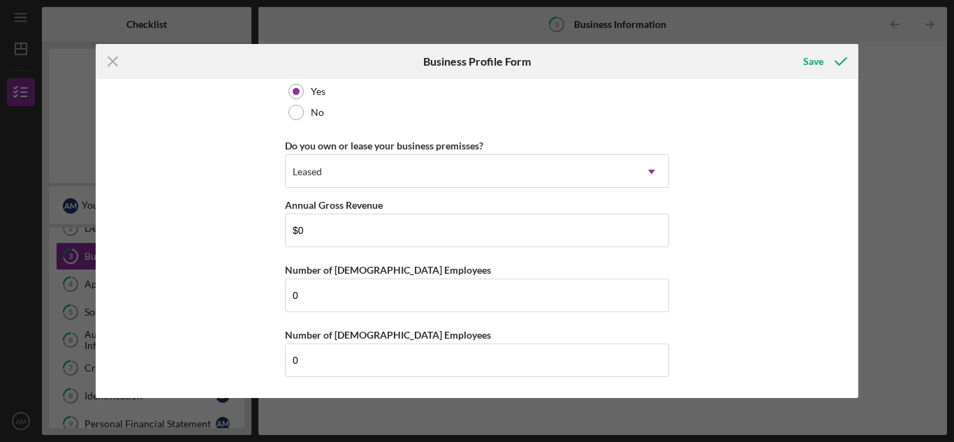
drag, startPoint x: 112, startPoint y: 64, endPoint x: 111, endPoint y: 89, distance: 25.2
click at [111, 64] on icon "Icon/Menu Close" at bounding box center [113, 61] width 35 height 35
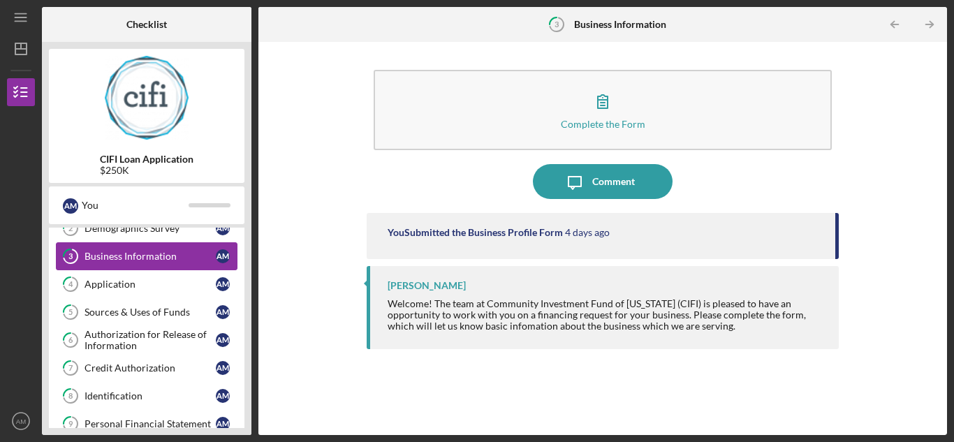
drag, startPoint x: 86, startPoint y: 280, endPoint x: 115, endPoint y: 266, distance: 32.5
click at [86, 280] on div "Application" at bounding box center [150, 284] width 131 height 11
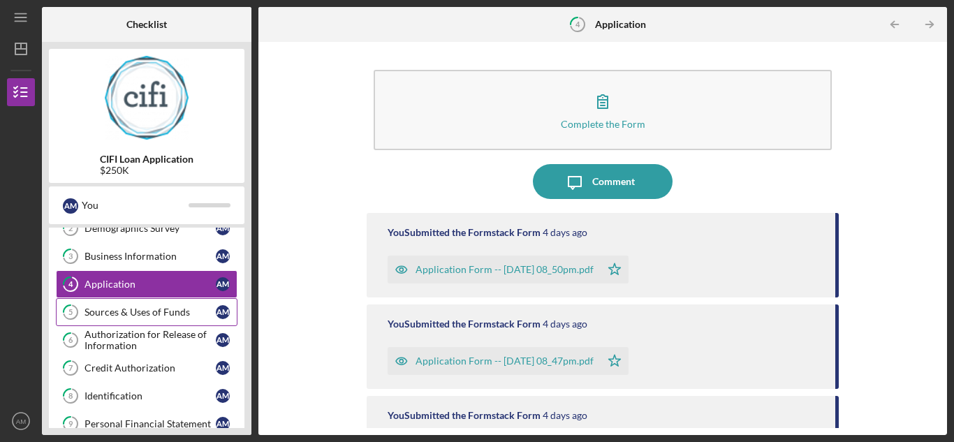
click at [151, 310] on div "Sources & Uses of Funds" at bounding box center [150, 312] width 131 height 11
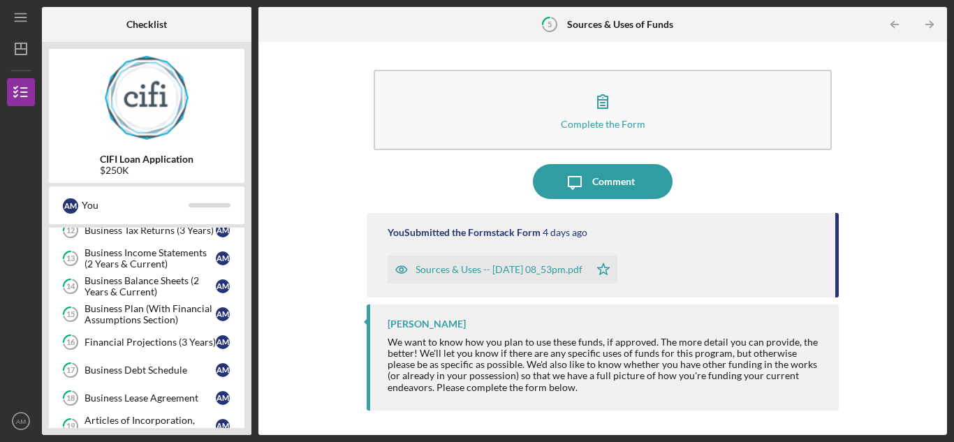
scroll to position [429, 0]
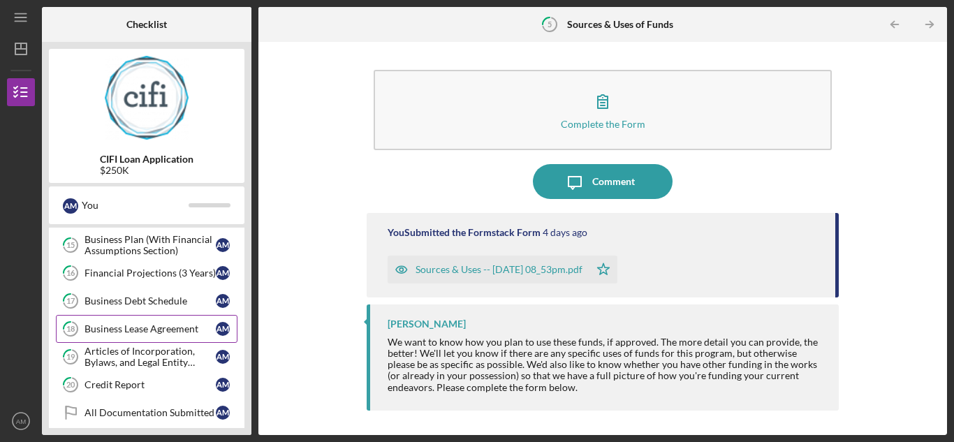
scroll to position [429, 0]
